Goal: Task Accomplishment & Management: Complete application form

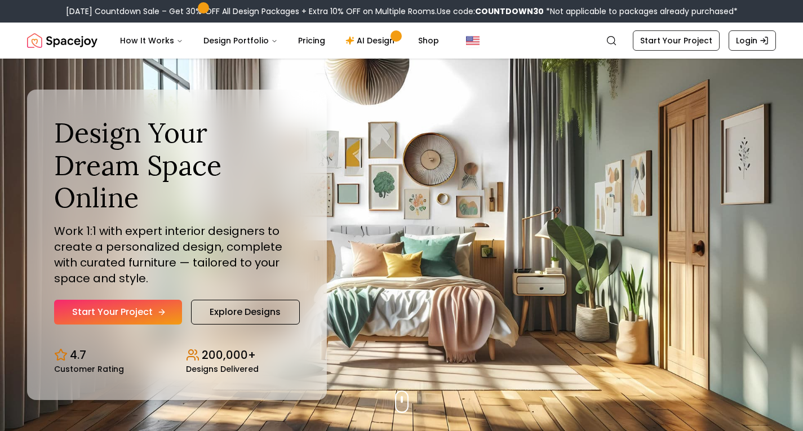
click at [154, 300] on link "Start Your Project" at bounding box center [118, 312] width 128 height 25
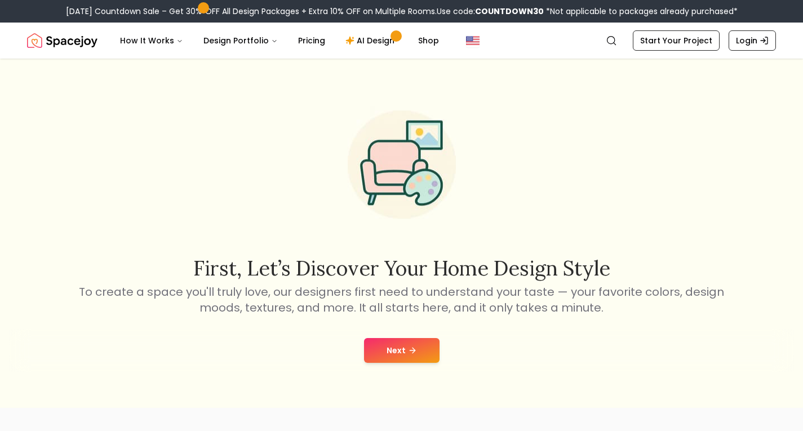
click at [403, 341] on button "Next" at bounding box center [401, 350] width 75 height 25
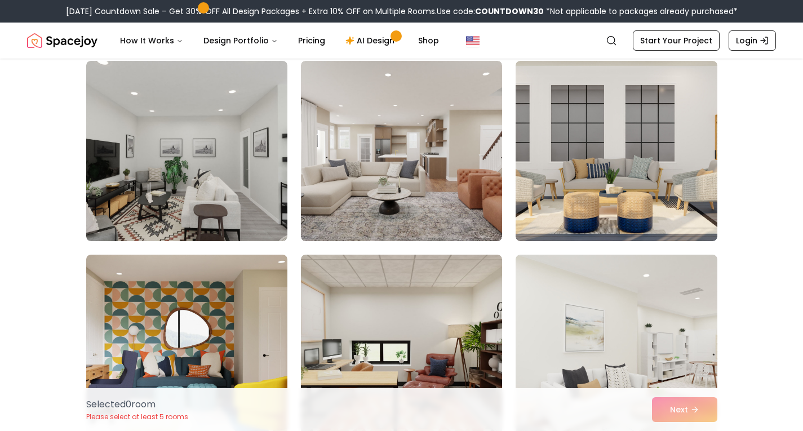
scroll to position [2031, 0]
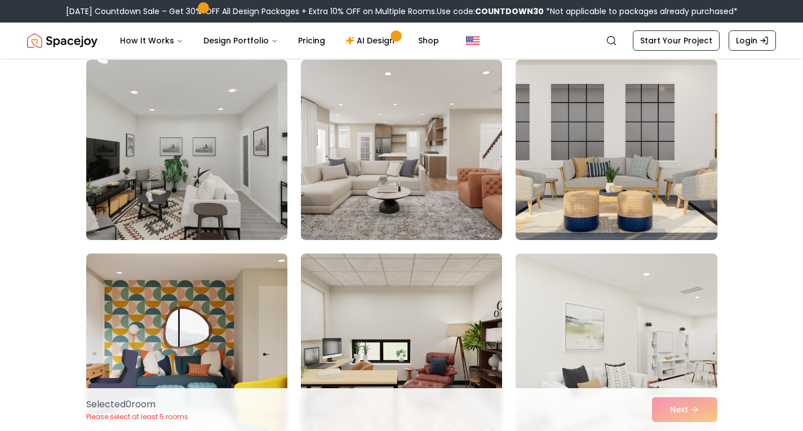
click at [671, 409] on div "Selected 0 room Please select at least 5 rooms Next" at bounding box center [401, 409] width 649 height 43
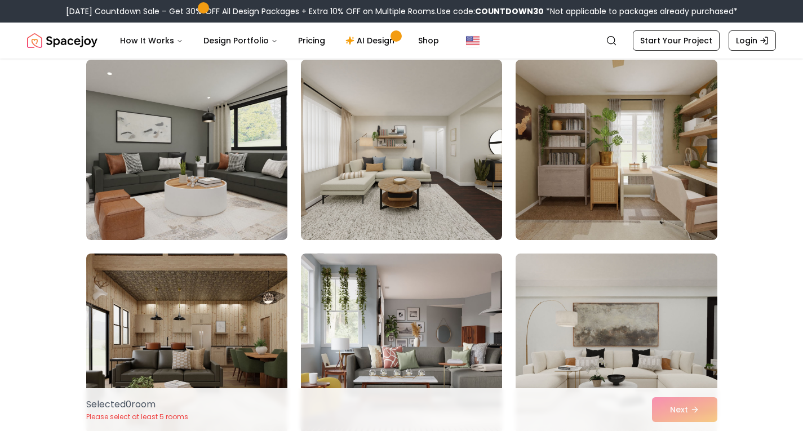
scroll to position [0, 0]
